Goal: Task Accomplishment & Management: Manage account settings

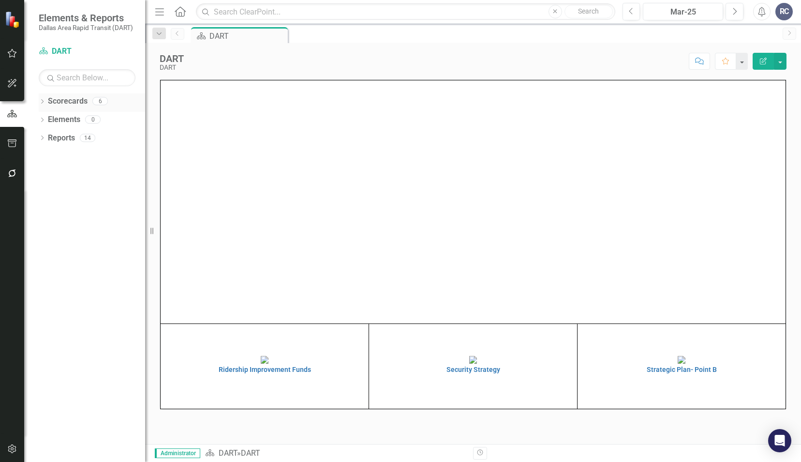
click at [43, 103] on icon "Dropdown" at bounding box center [42, 102] width 7 height 5
click at [46, 122] on div "Dropdown" at bounding box center [47, 120] width 7 height 8
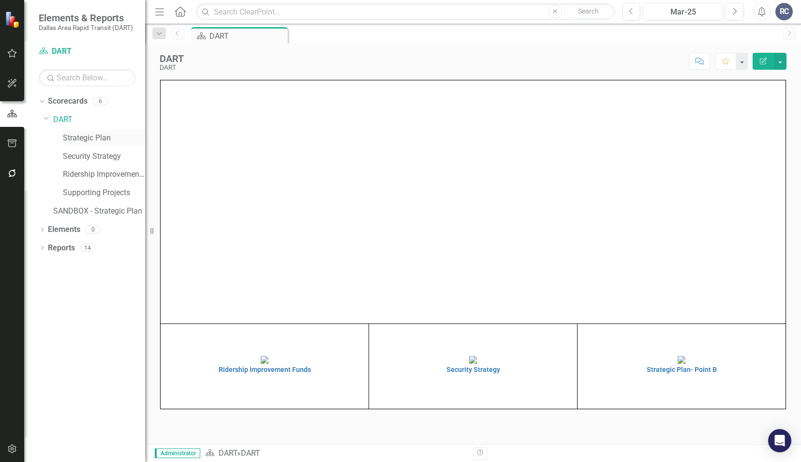
click at [88, 132] on div "Strategic Plan" at bounding box center [104, 138] width 82 height 16
click at [44, 247] on icon "Dropdown" at bounding box center [42, 248] width 7 height 5
click at [49, 333] on div "Dropdown" at bounding box center [46, 337] width 7 height 8
click at [91, 140] on link "Strategic Plan" at bounding box center [104, 138] width 82 height 11
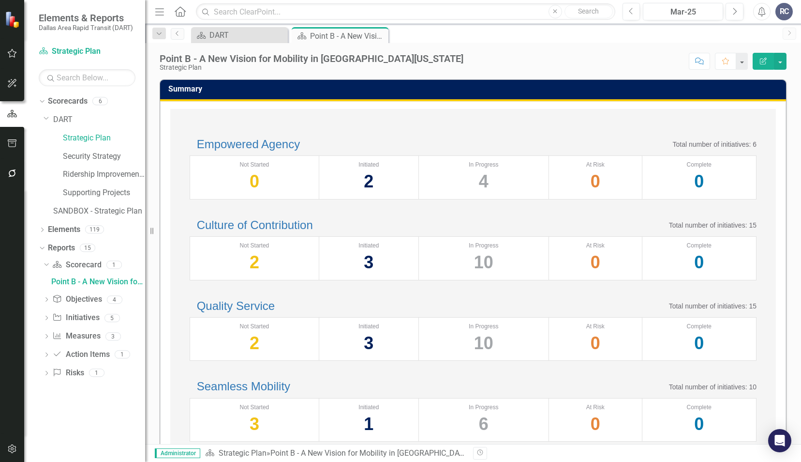
click at [45, 318] on icon "Dropdown" at bounding box center [46, 318] width 7 height 5
click at [81, 321] on div "Point B Update" at bounding box center [98, 318] width 94 height 9
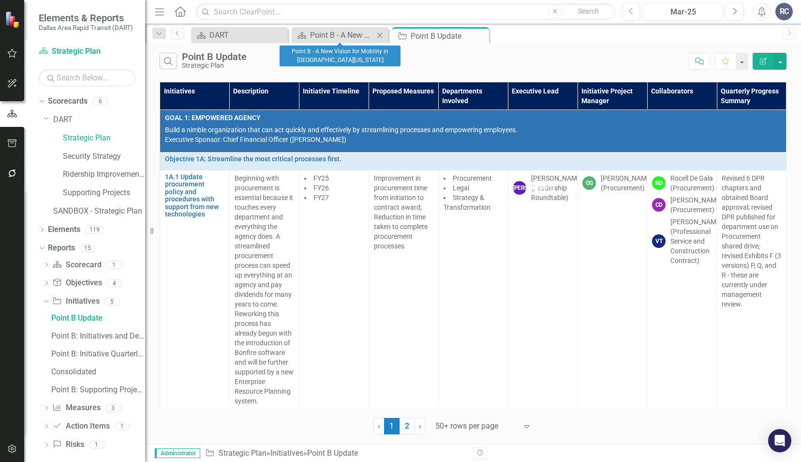
click at [380, 36] on icon "Close" at bounding box center [380, 35] width 10 height 8
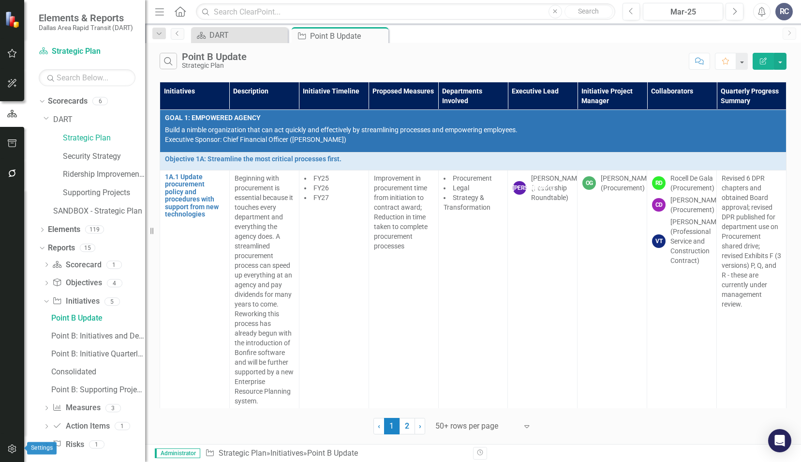
click at [15, 452] on icon "button" at bounding box center [12, 449] width 10 height 8
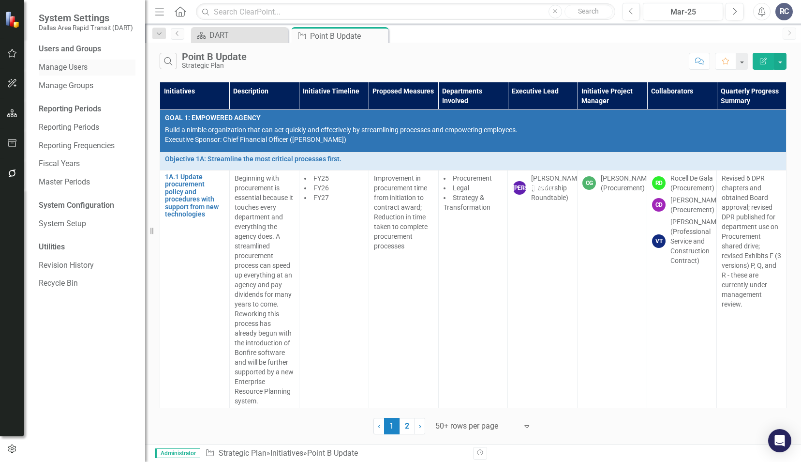
click at [85, 69] on link "Manage Users" at bounding box center [87, 67] width 97 height 11
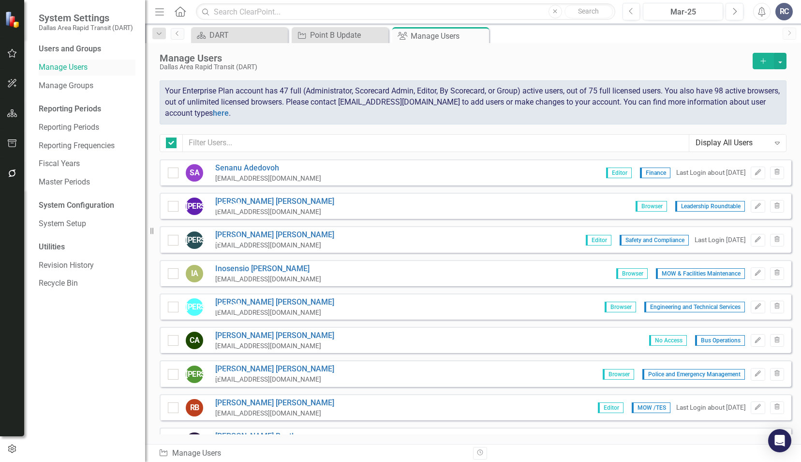
checkbox input "false"
click at [766, 60] on icon "Add" at bounding box center [763, 61] width 9 height 7
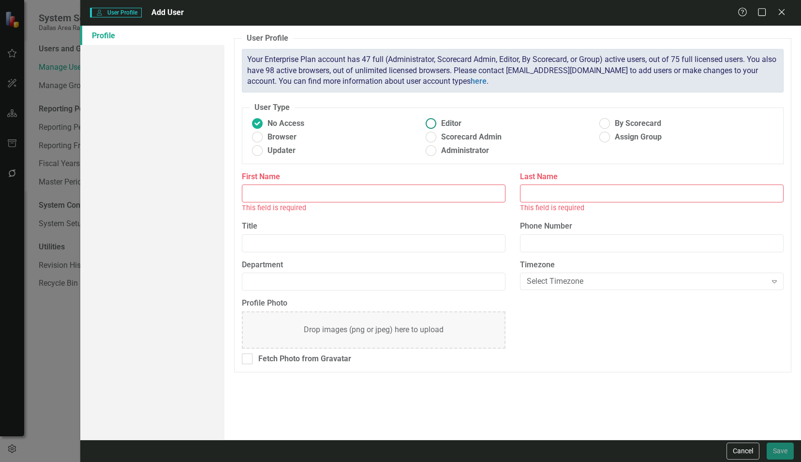
click at [431, 121] on ins at bounding box center [430, 123] width 15 height 15
click at [431, 121] on input "Editor" at bounding box center [430, 123] width 15 height 15
radio input "true"
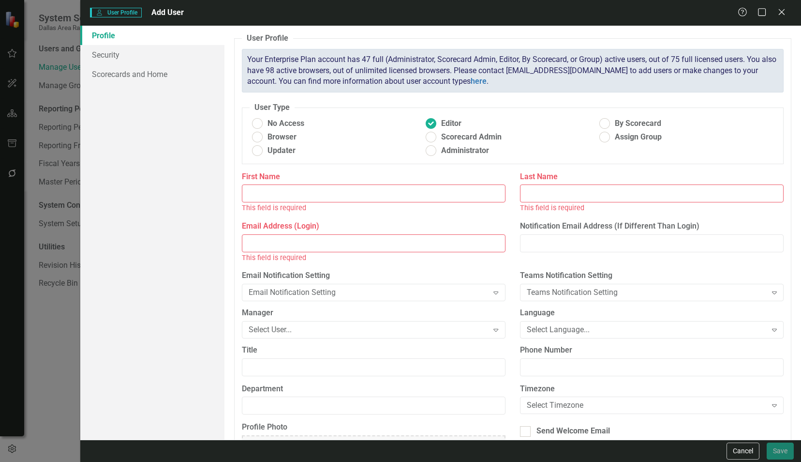
click at [329, 193] on input "First Name" at bounding box center [374, 193] width 264 height 18
type input "[PERSON_NAME]"
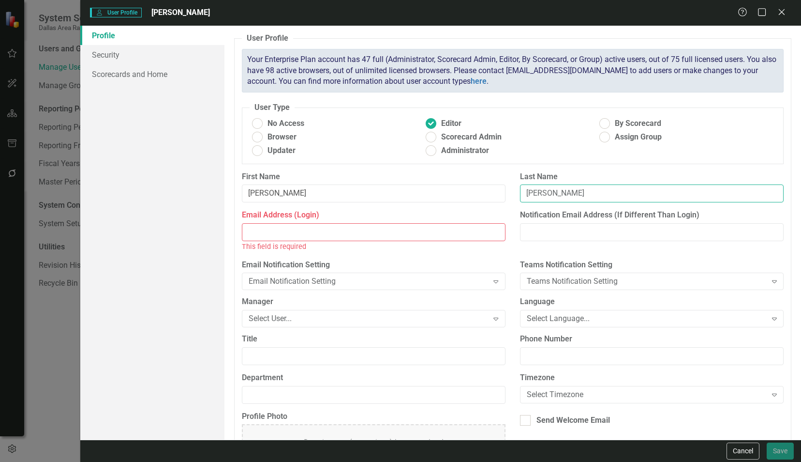
type input "[PERSON_NAME]"
click at [370, 234] on input "Email Address (Login)" at bounding box center [374, 232] width 264 height 18
paste input "[EMAIL_ADDRESS][DOMAIN_NAME]"
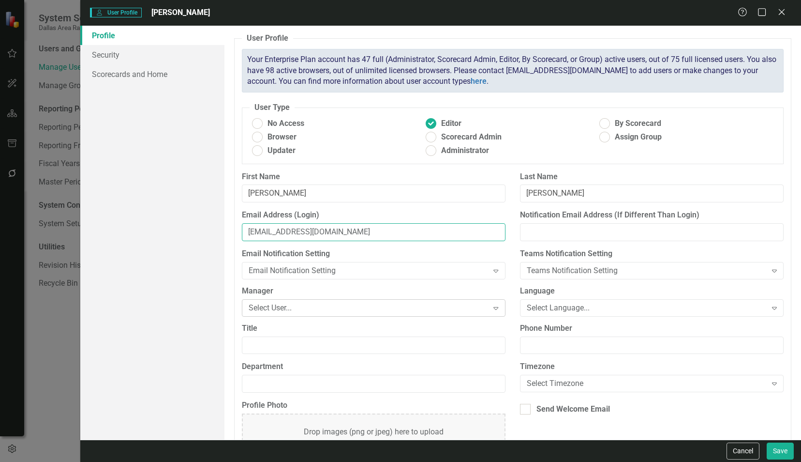
type input "[EMAIL_ADDRESS][DOMAIN_NAME]"
click at [292, 302] on div "Select User..." at bounding box center [369, 307] width 240 height 11
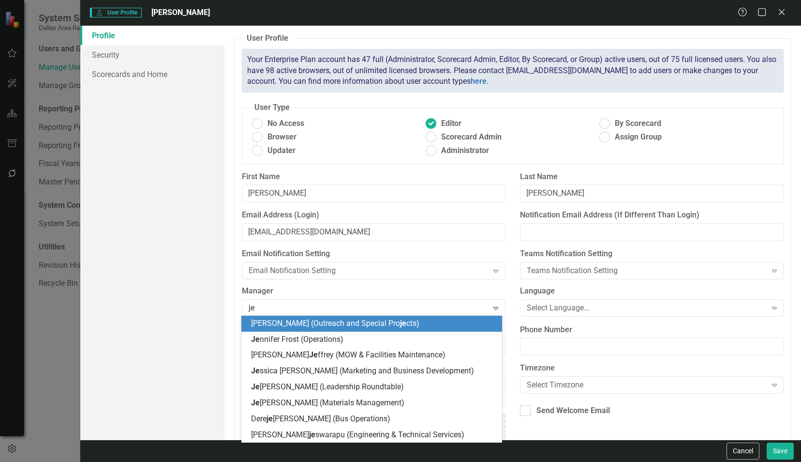
type input "jer"
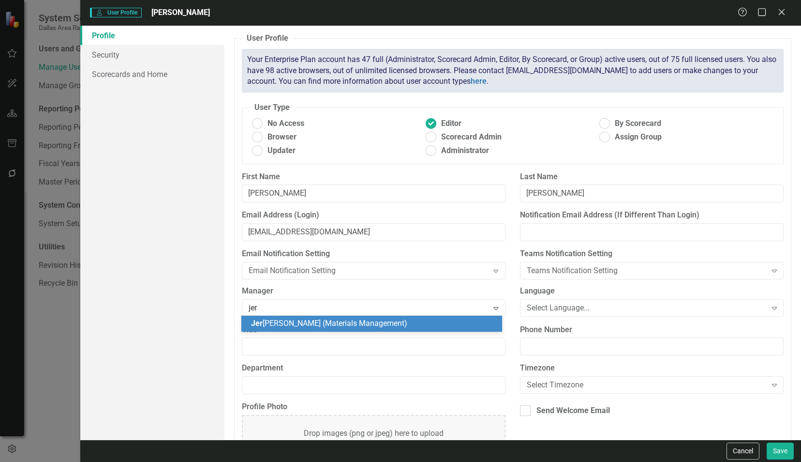
click at [293, 326] on span "[PERSON_NAME] (Materials Management)" at bounding box center [329, 322] width 156 height 9
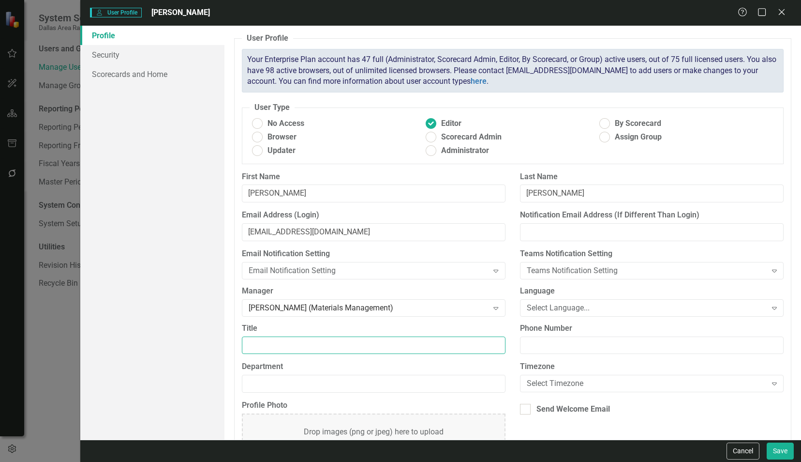
click at [313, 346] on input "Title" at bounding box center [374, 345] width 264 height 18
click at [311, 339] on input "Title" at bounding box center [374, 345] width 264 height 18
paste input "Program Manager II"
type input "Program Manager II"
click at [305, 389] on input "Department" at bounding box center [374, 384] width 264 height 18
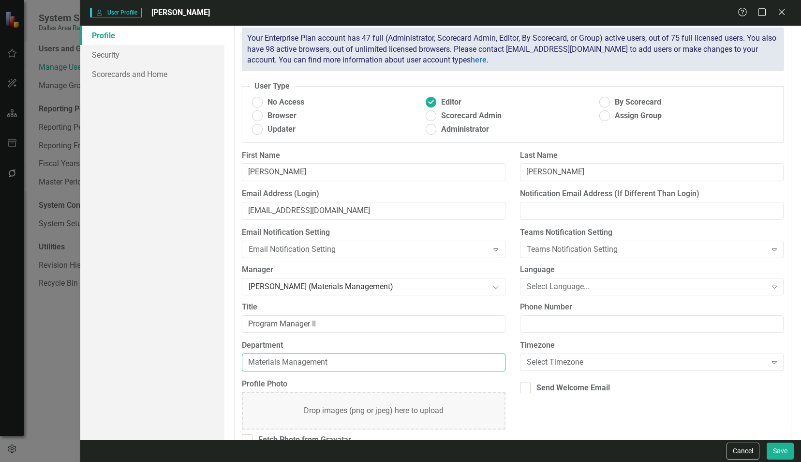
scroll to position [40, 0]
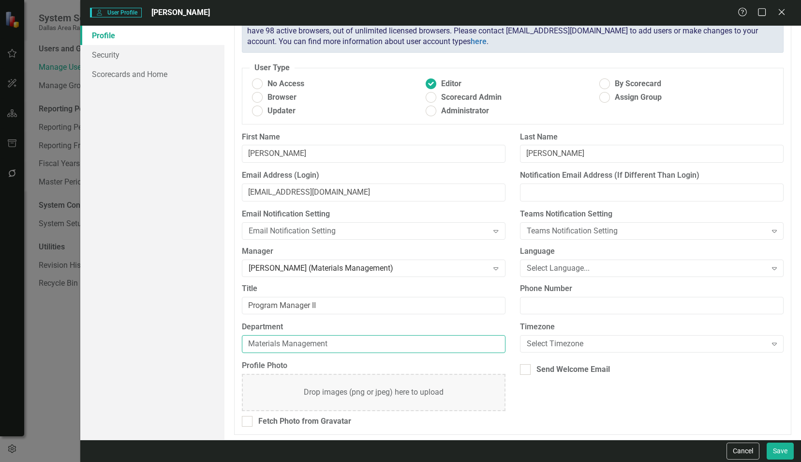
type input "Materials Management"
click at [576, 340] on div "Select Timezone" at bounding box center [647, 343] width 240 height 11
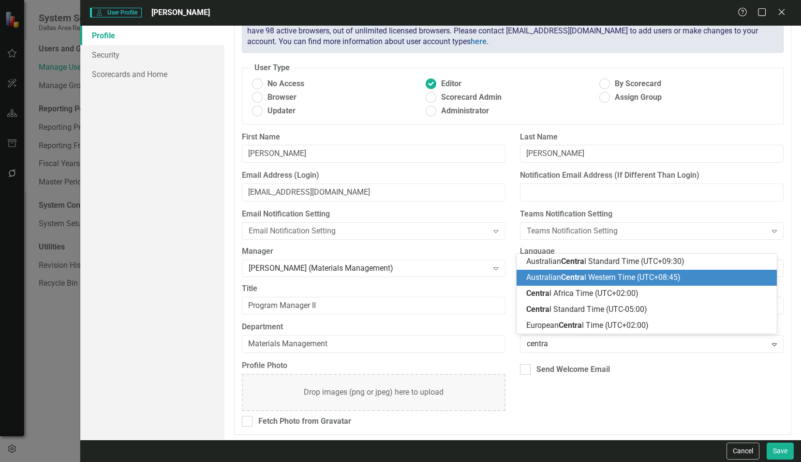
type input "central"
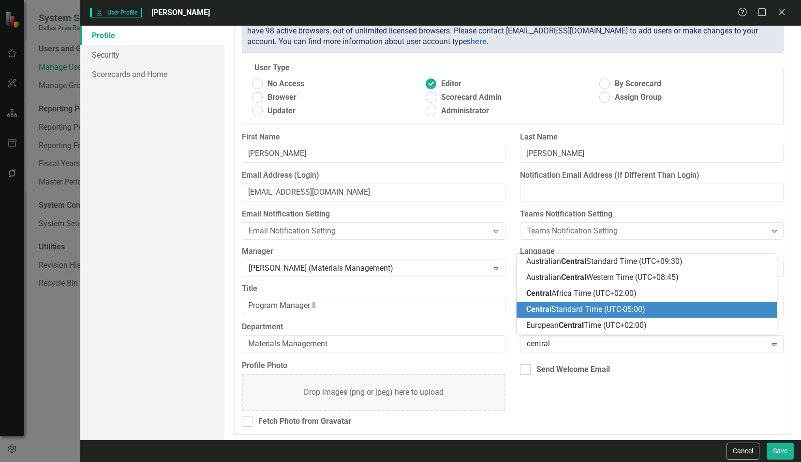
click at [575, 307] on span "Central Standard Time (UTC-05:00)" at bounding box center [585, 308] width 119 height 9
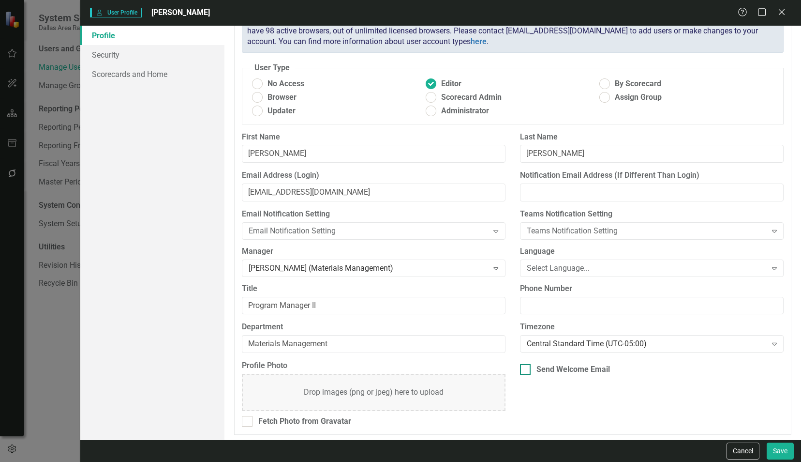
click at [526, 364] on div at bounding box center [525, 369] width 11 height 11
click at [526, 364] on input "Send Welcome Email" at bounding box center [523, 367] width 6 height 6
checkbox input "true"
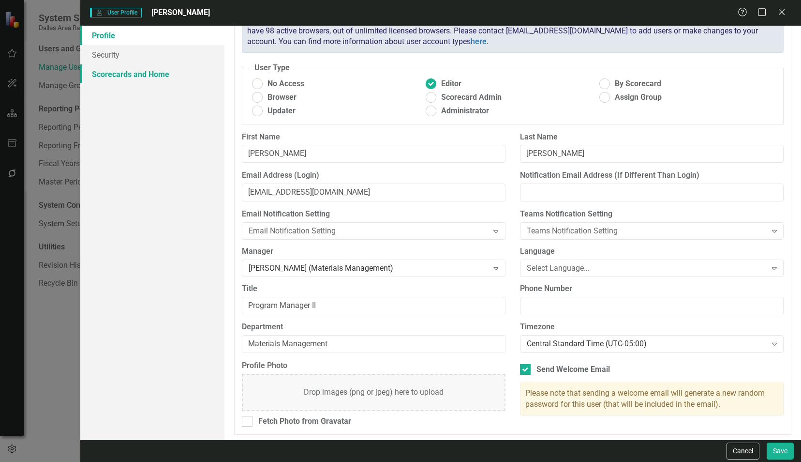
click at [126, 70] on link "Scorecards and Home" at bounding box center [152, 73] width 144 height 19
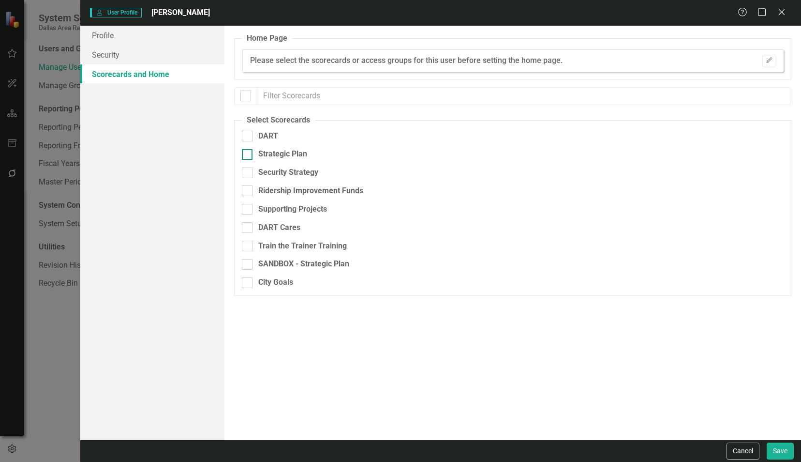
click at [246, 156] on div at bounding box center [247, 154] width 11 height 11
click at [246, 155] on input "Strategic Plan" at bounding box center [245, 152] width 6 height 6
checkbox input "true"
click at [248, 213] on div at bounding box center [247, 209] width 11 height 11
click at [248, 210] on input "Supporting Projects" at bounding box center [245, 207] width 6 height 6
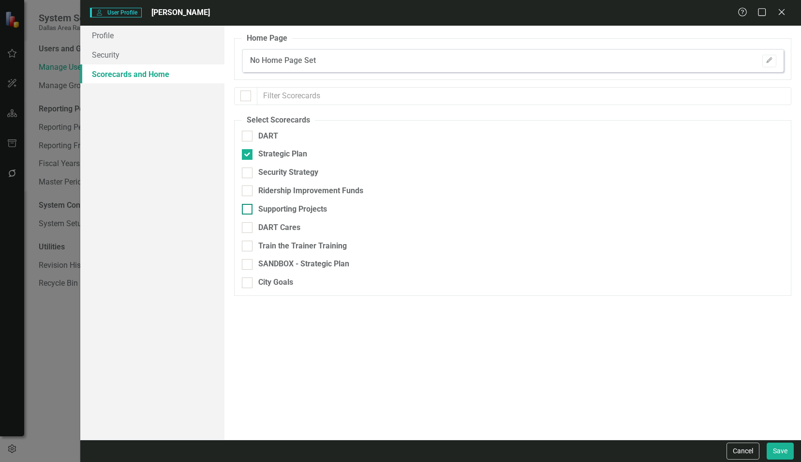
checkbox input "true"
click at [123, 57] on link "Security" at bounding box center [152, 54] width 144 height 19
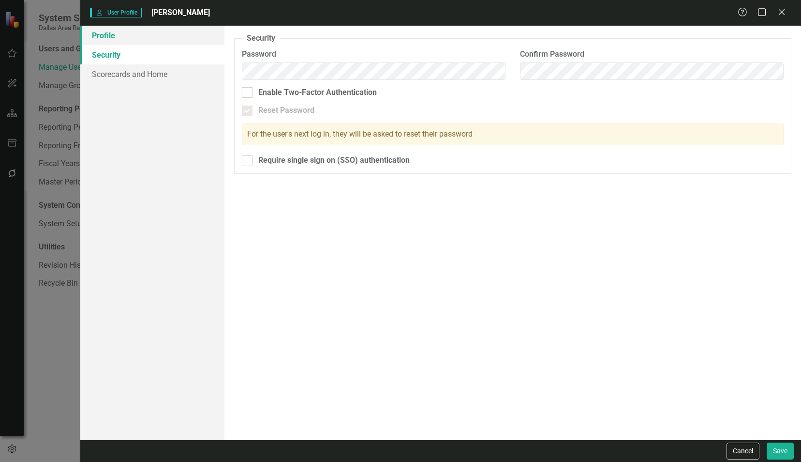
click at [120, 39] on link "Profile" at bounding box center [152, 35] width 144 height 19
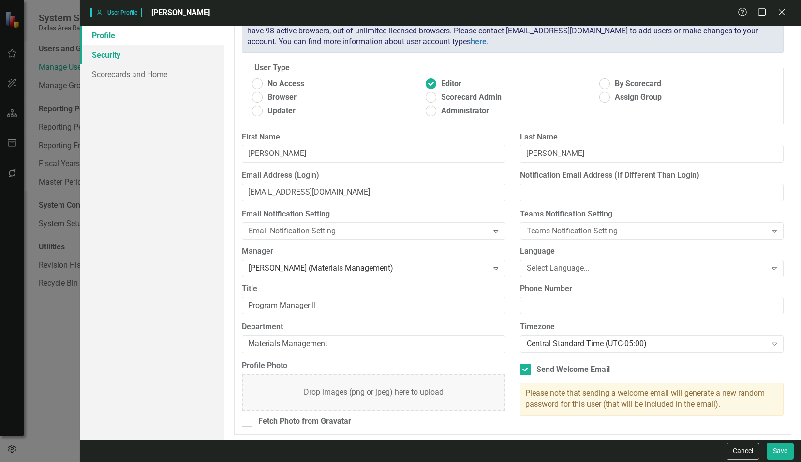
click at [116, 56] on link "Security" at bounding box center [152, 54] width 144 height 19
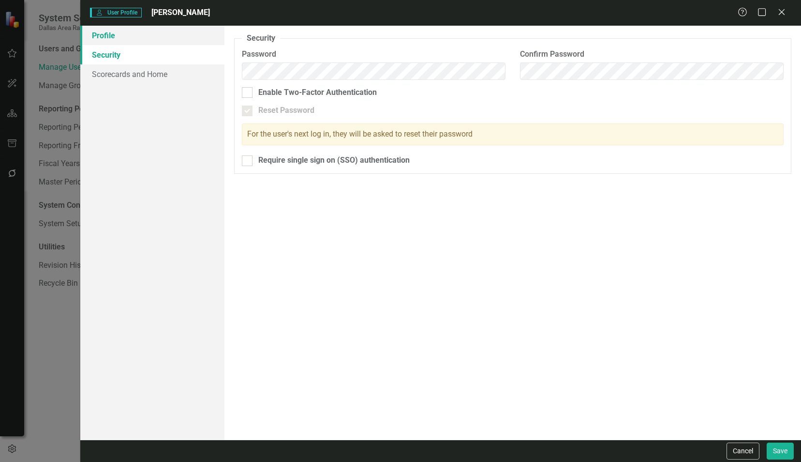
click at [122, 40] on link "Profile" at bounding box center [152, 35] width 144 height 19
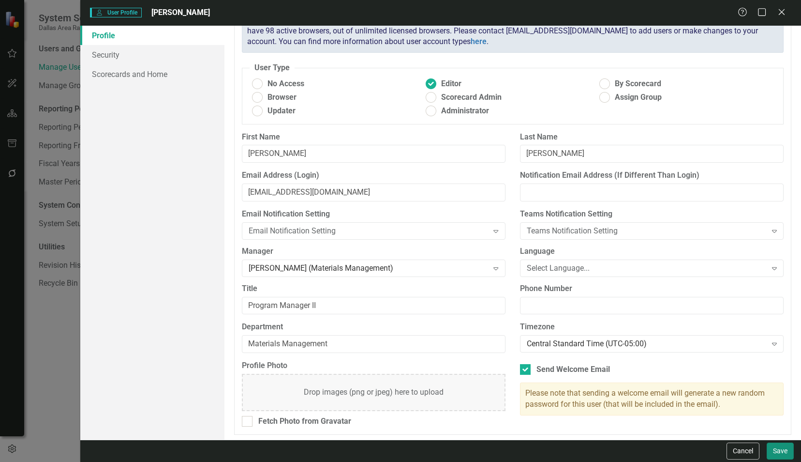
click at [781, 453] on button "Save" at bounding box center [780, 450] width 27 height 17
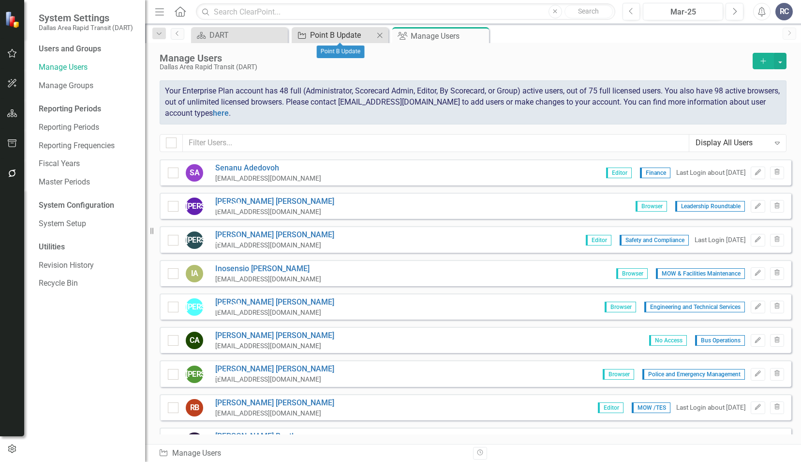
click at [313, 32] on div "Point B Update" at bounding box center [342, 35] width 64 height 12
